Goal: Task Accomplishment & Management: Complete application form

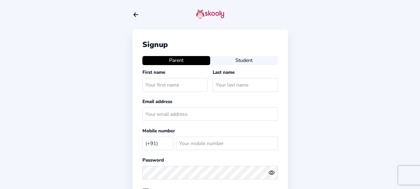
select select "IN"
type input "[PERSON_NAME]"
type input "Parent"
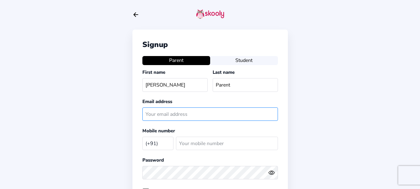
click at [182, 114] on input "text" at bounding box center [210, 113] width 136 height 13
paste input "[EMAIL_ADDRESS][DOMAIN_NAME]"
type input "[EMAIL_ADDRESS][DOMAIN_NAME]"
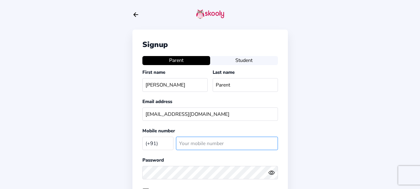
click at [206, 142] on input "number" at bounding box center [227, 143] width 102 height 13
type input "4525452"
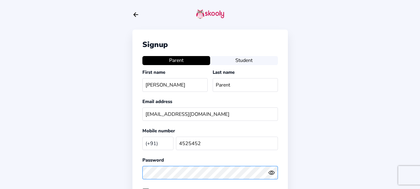
scroll to position [93, 0]
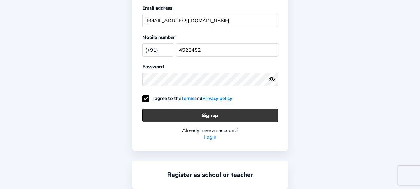
click at [197, 116] on button "Signup" at bounding box center [210, 115] width 136 height 13
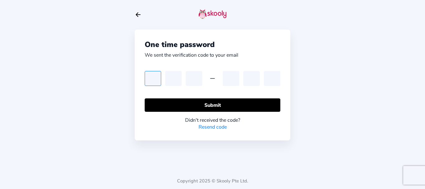
type input "8"
type input "4"
type input "9"
type input "5"
type input "1"
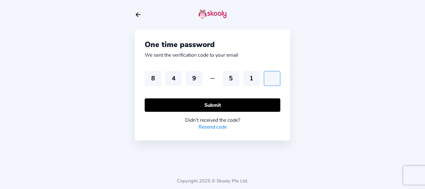
type input "0"
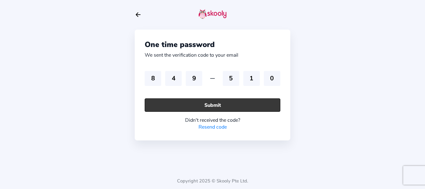
click at [190, 108] on button "Submit" at bounding box center [213, 104] width 136 height 13
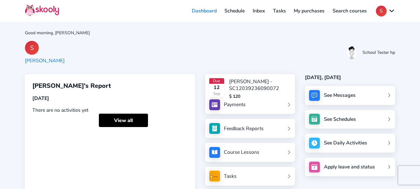
click at [248, 56] on div "S [PERSON_NAME] School Tester hp" at bounding box center [210, 52] width 370 height 23
click at [304, 12] on link "My purchases" at bounding box center [309, 11] width 39 height 10
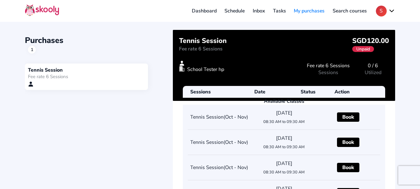
click at [211, 10] on link "Dashboard" at bounding box center [204, 11] width 33 height 10
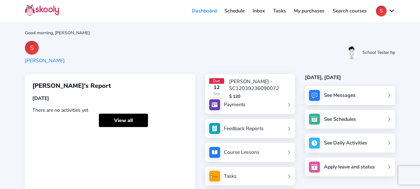
click at [137, 43] on div "S [PERSON_NAME] School Tester hp" at bounding box center [210, 52] width 370 height 23
drag, startPoint x: 388, startPoint y: 9, endPoint x: 386, endPoint y: 13, distance: 4.7
click at [388, 9] on button "S" at bounding box center [385, 11] width 19 height 11
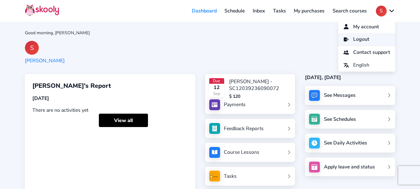
click at [368, 35] on link "Logout" at bounding box center [366, 39] width 57 height 13
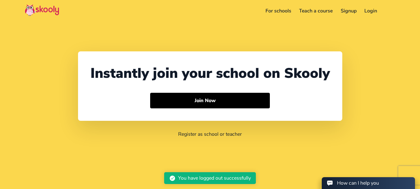
select select "91"
select select "[GEOGRAPHIC_DATA]"
select select "[GEOGRAPHIC_DATA]/[GEOGRAPHIC_DATA]"
